Goal: Information Seeking & Learning: Stay updated

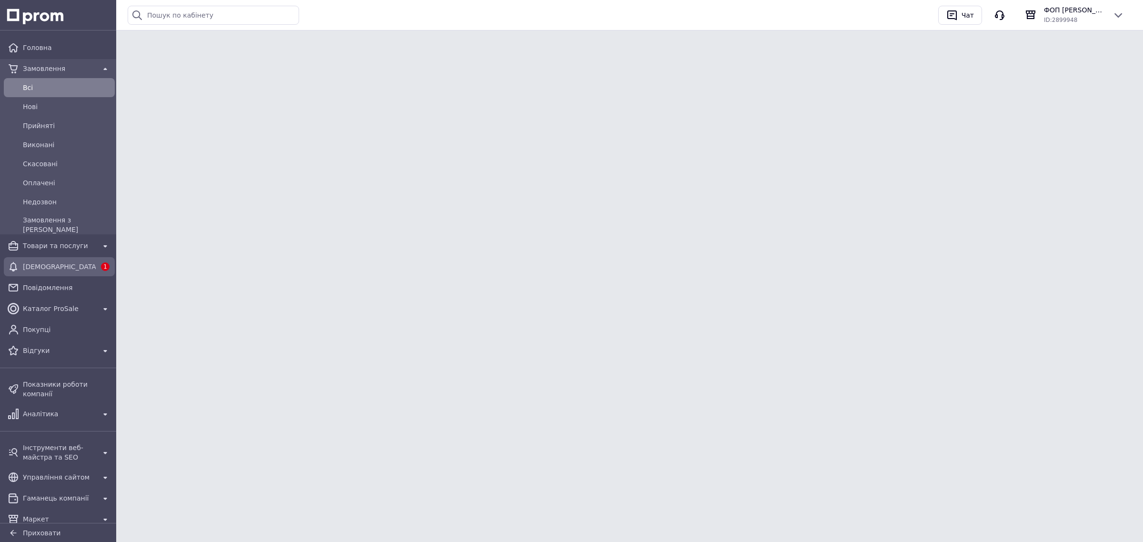
click at [26, 271] on span "[DEMOGRAPHIC_DATA]" at bounding box center [59, 267] width 73 height 10
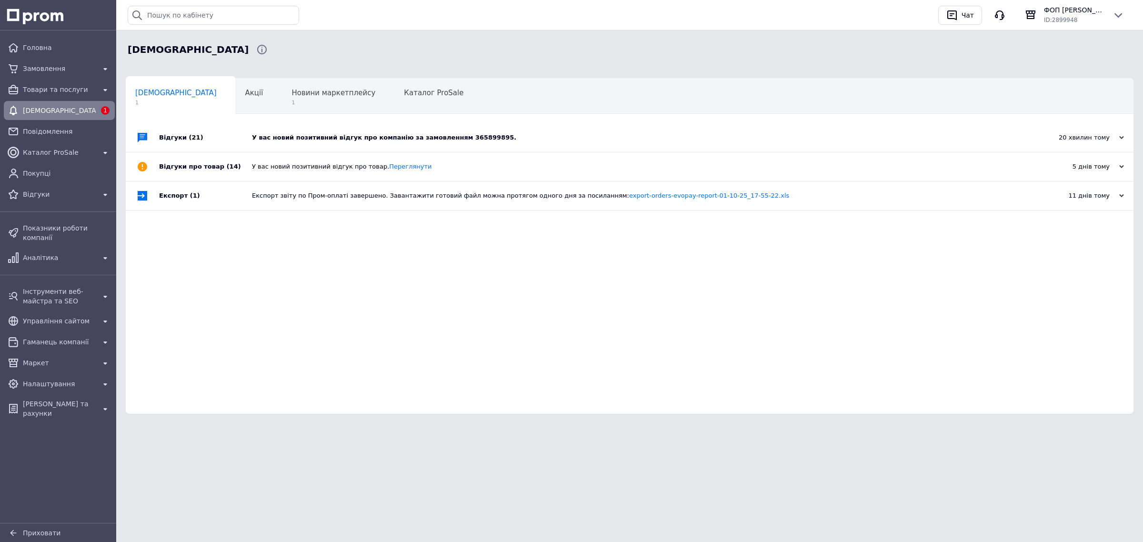
click at [296, 139] on div "У вас новий позитивний відгук про компанію за замовленням 365899895." at bounding box center [640, 137] width 776 height 9
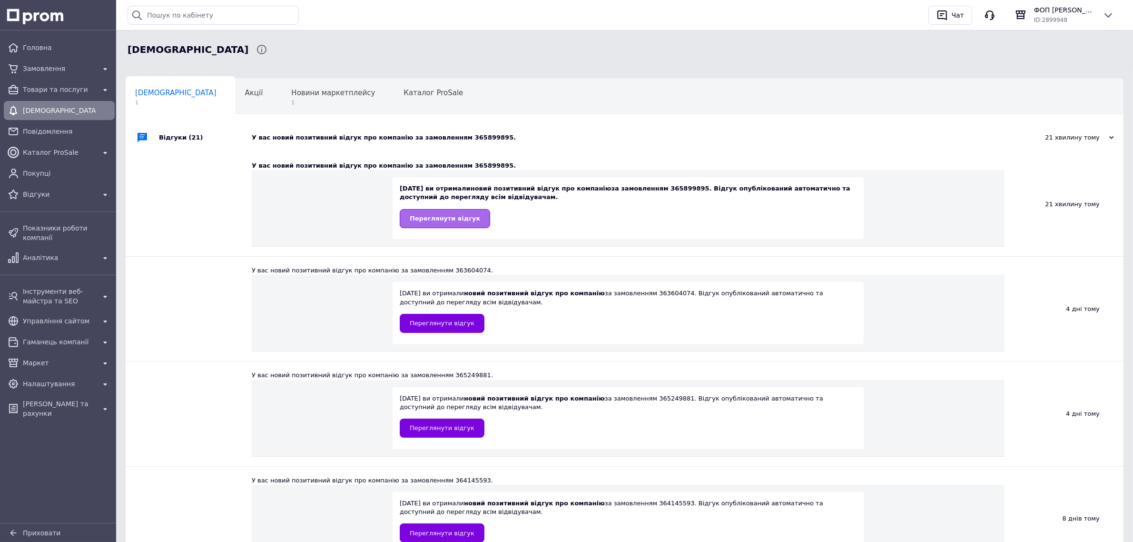
click at [421, 217] on span "Переглянути відгук" at bounding box center [445, 218] width 70 height 7
click at [294, 97] on span "Новини маркетплейсу" at bounding box center [333, 93] width 84 height 9
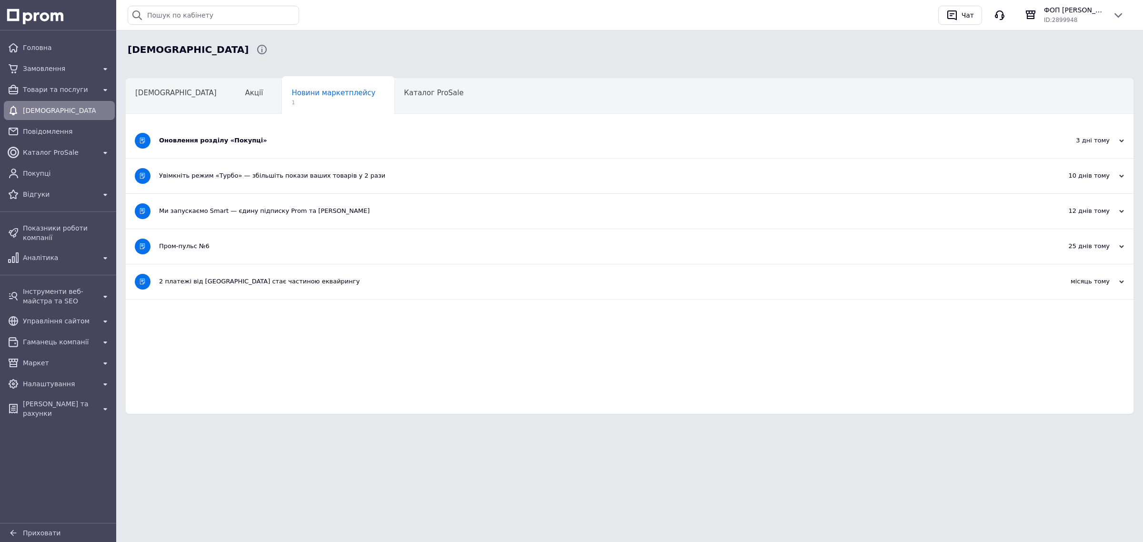
click at [226, 143] on div "Оновлення розділу «Покупці»" at bounding box center [593, 140] width 869 height 9
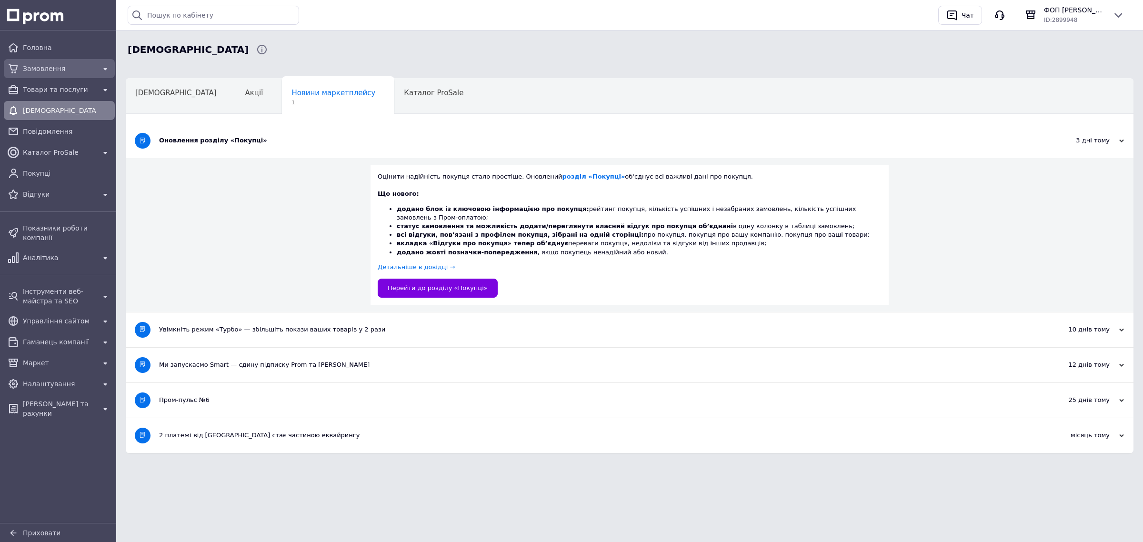
click at [57, 62] on div "Замовлення" at bounding box center [59, 68] width 77 height 13
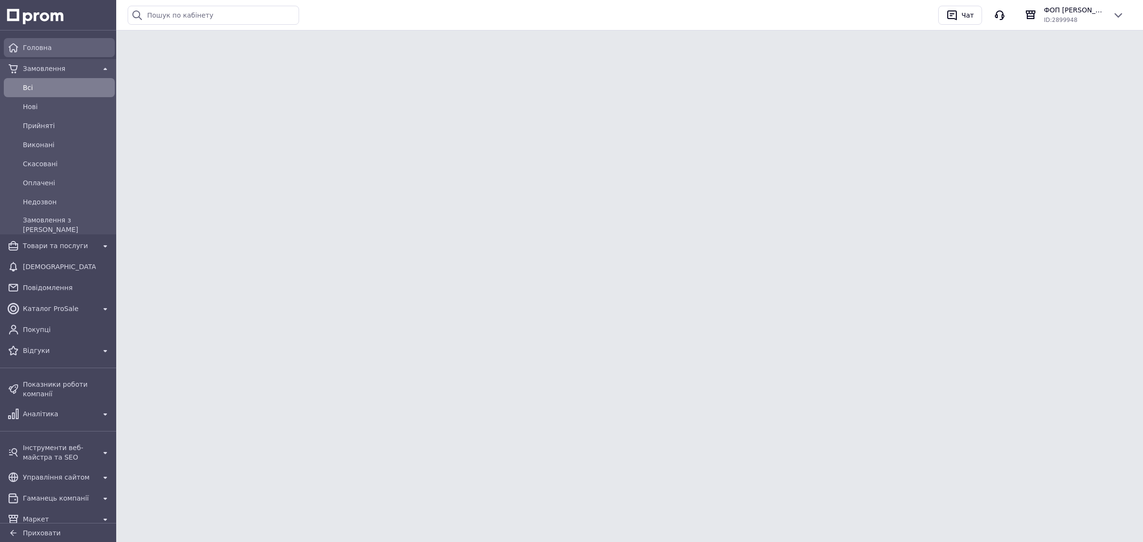
click at [50, 47] on span "Головна" at bounding box center [67, 48] width 88 height 10
